Goal: Find specific page/section: Find specific page/section

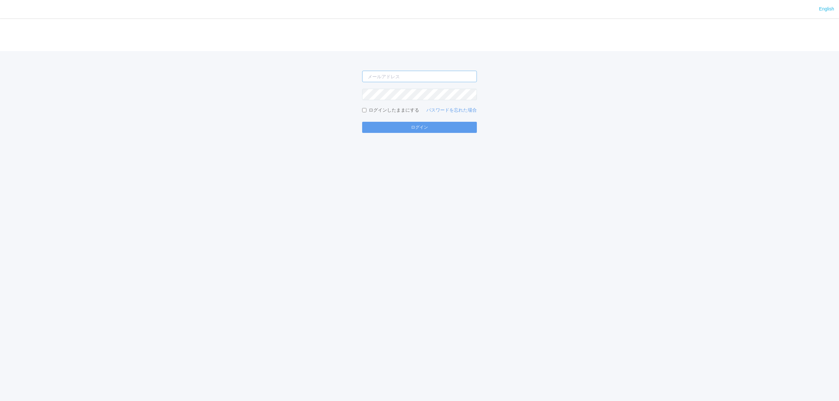
type input "[PERSON_NAME][EMAIL_ADDRESS][DOMAIN_NAME]"
click at [389, 139] on div "English ログイン [EMAIL_ADDRESS][DOMAIN_NAME] ログインしたままにする パスワードを忘れた場合 ログイン" at bounding box center [419, 200] width 839 height 401
click at [388, 131] on button "ログイン" at bounding box center [419, 127] width 115 height 11
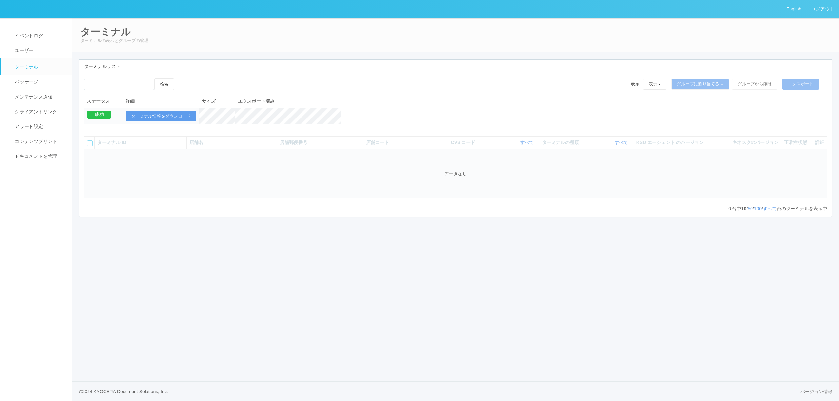
click at [152, 78] on div "検索 表示 表示 すべてのターミナル 未割り当てのターミナル グループを追加 グループ名を編集 アーカイブ済みのターミナル グループに割り当てる グループを追…" at bounding box center [455, 145] width 753 height 144
click at [147, 82] on input "emailSearch" at bounding box center [119, 84] width 70 height 11
paste input "小樽[PERSON_NAME]"
type input "小樽[PERSON_NAME]"
click at [161, 82] on button "検索" at bounding box center [164, 84] width 20 height 12
